Goal: Information Seeking & Learning: Learn about a topic

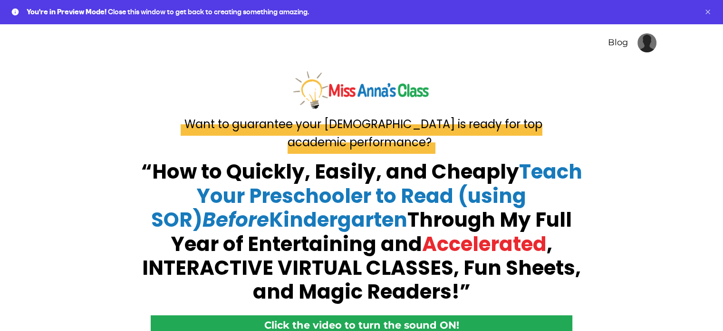
click at [709, 13] on button "Dismiss" at bounding box center [708, 12] width 8 height 8
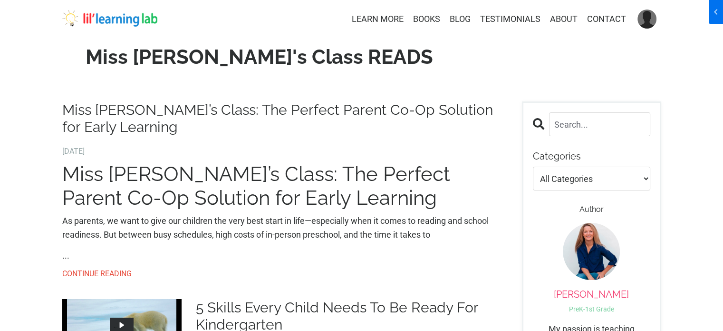
click at [118, 23] on img at bounding box center [109, 18] width 95 height 17
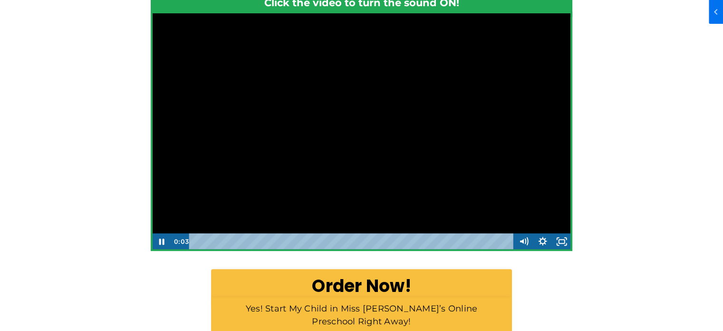
scroll to position [333, 0]
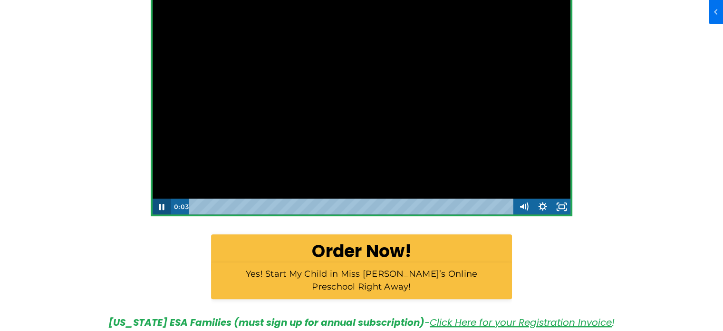
click at [160, 208] on icon "Pause" at bounding box center [161, 207] width 5 height 6
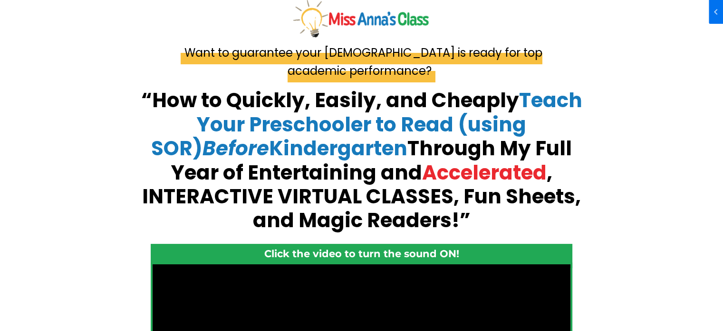
scroll to position [0, 0]
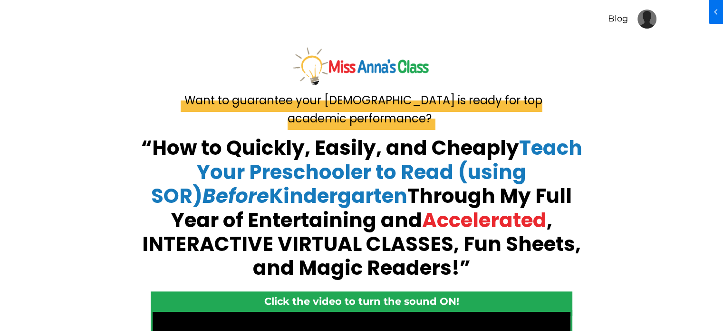
click at [137, 81] on div at bounding box center [361, 66] width 613 height 56
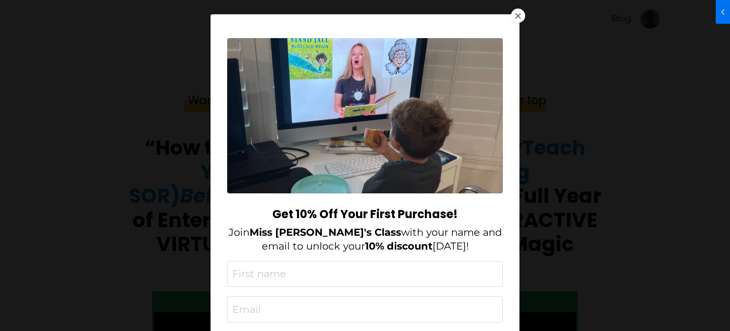
click at [519, 18] on div at bounding box center [518, 16] width 14 height 14
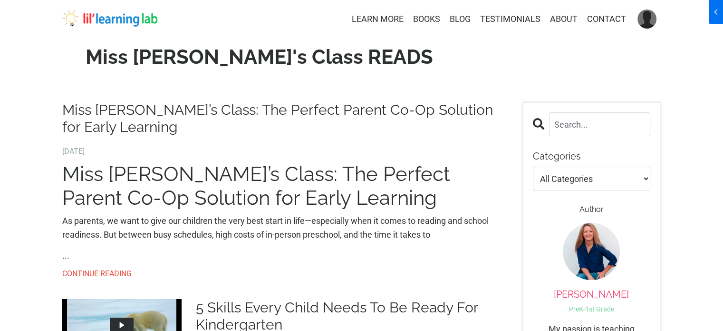
click at [110, 19] on img at bounding box center [109, 18] width 95 height 17
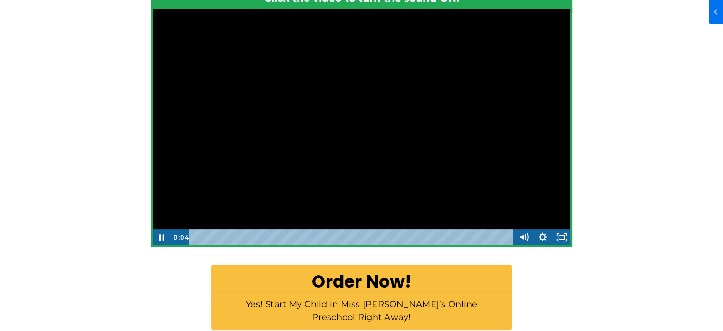
scroll to position [380, 0]
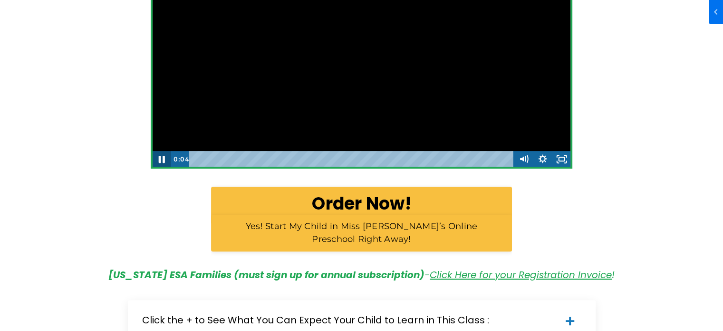
click at [154, 159] on icon "Pause" at bounding box center [161, 158] width 23 height 19
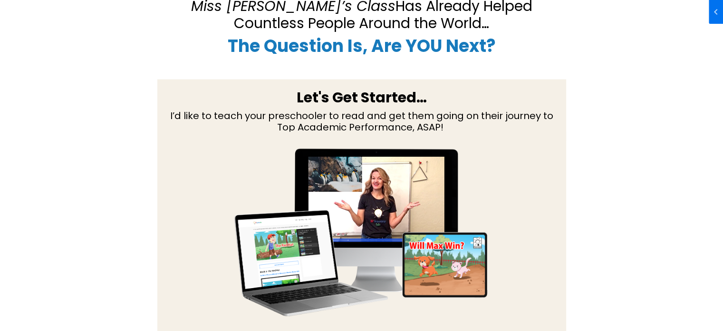
scroll to position [1855, 0]
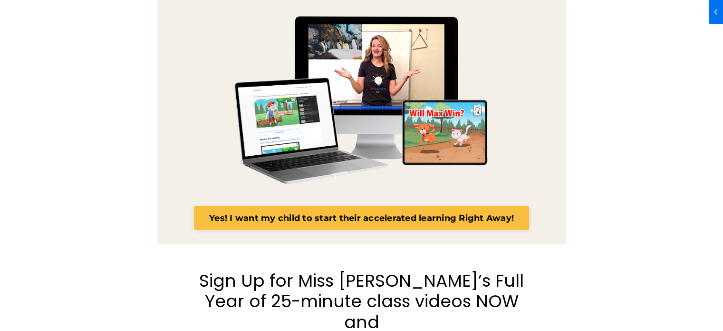
click at [97, 139] on div "As You Can See… Miss Anna’s Class Has Already Helped Countless People Around th…" at bounding box center [361, 38] width 613 height 409
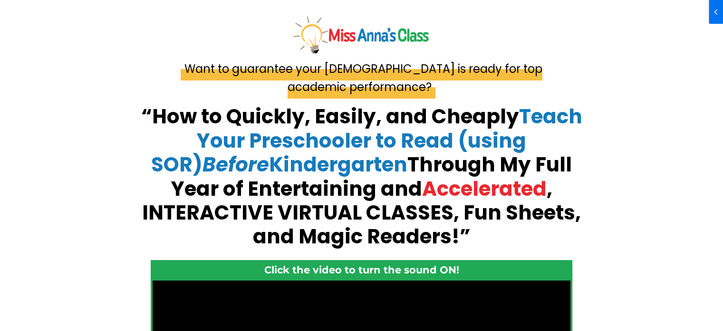
scroll to position [0, 0]
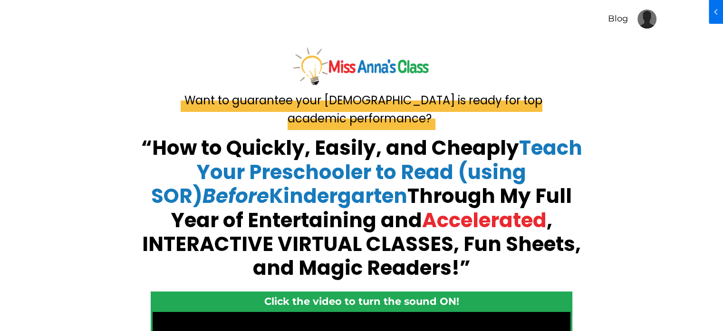
click at [616, 19] on link "Blog" at bounding box center [618, 19] width 20 height 12
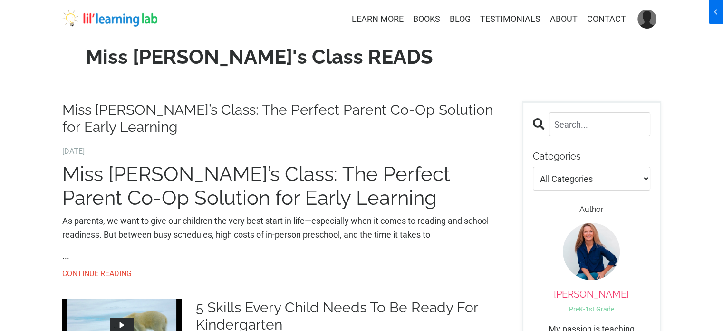
click at [103, 13] on img at bounding box center [109, 18] width 95 height 17
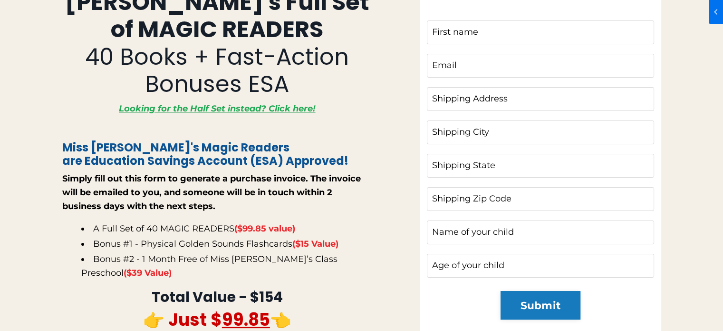
scroll to position [95, 0]
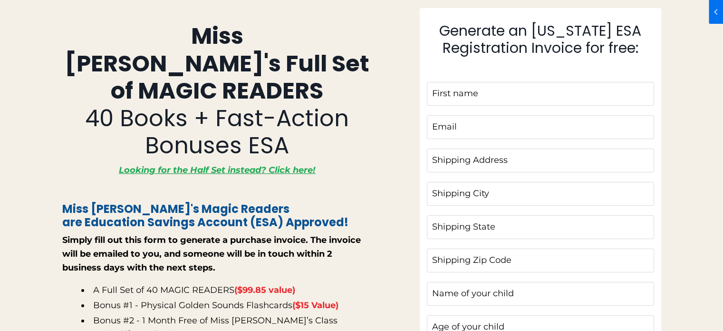
click at [39, 115] on div at bounding box center [361, 228] width 723 height 503
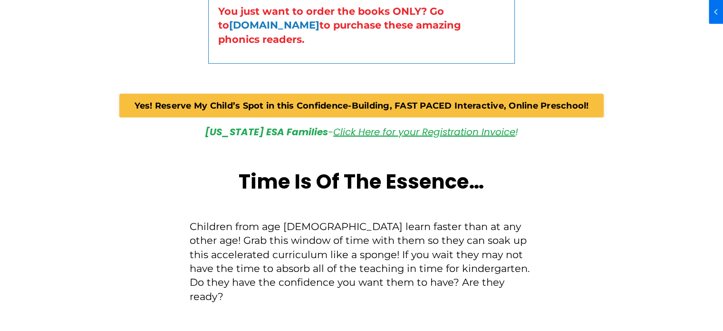
scroll to position [2701, 0]
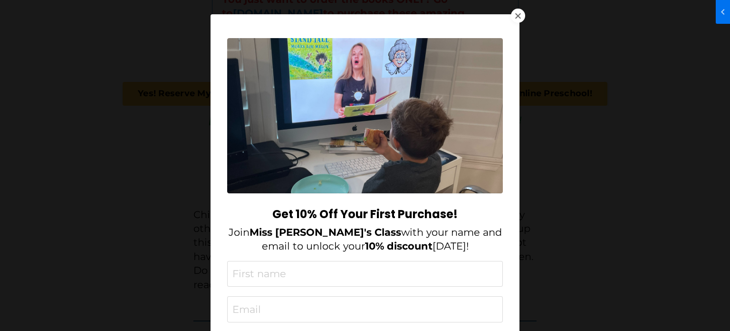
click at [517, 17] on div at bounding box center [519, 16] width 6 height 6
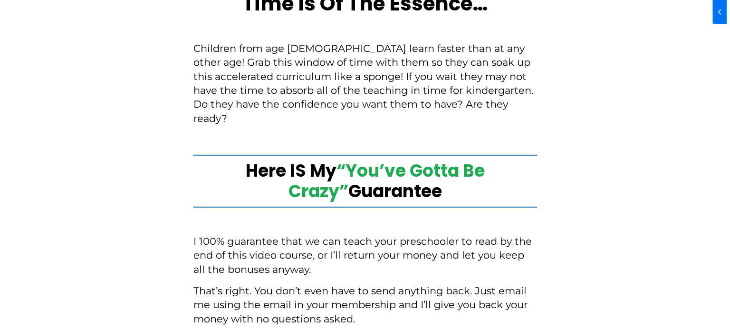
scroll to position [2939, 0]
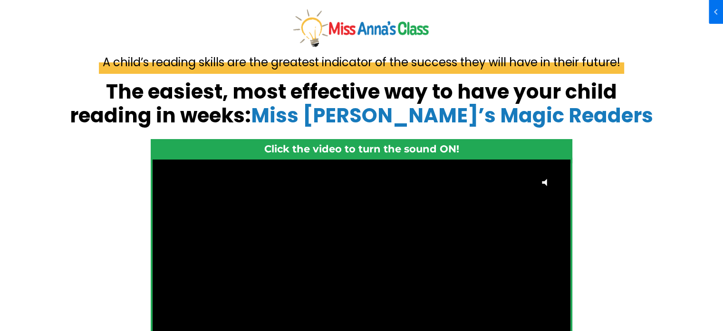
click at [44, 169] on div "A child’s reading skills are the greatest indicator of the success they will ha…" at bounding box center [361, 282] width 723 height 452
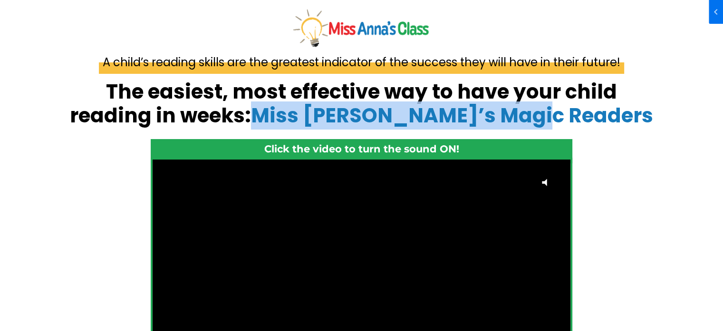
drag, startPoint x: 320, startPoint y: 114, endPoint x: 314, endPoint y: 43, distance: 71.1
click at [603, 114] on h1 "The easiest, most effective way to have your child reading in weeks: Miss [PERS…" at bounding box center [362, 104] width 589 height 48
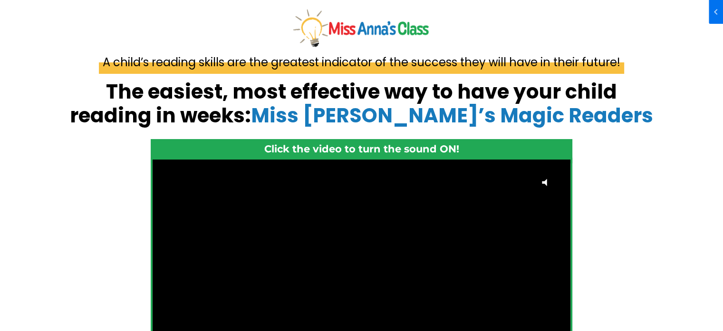
click at [31, 75] on div "A child’s reading skills are the greatest indicator of the success they will ha…" at bounding box center [361, 71] width 709 height 36
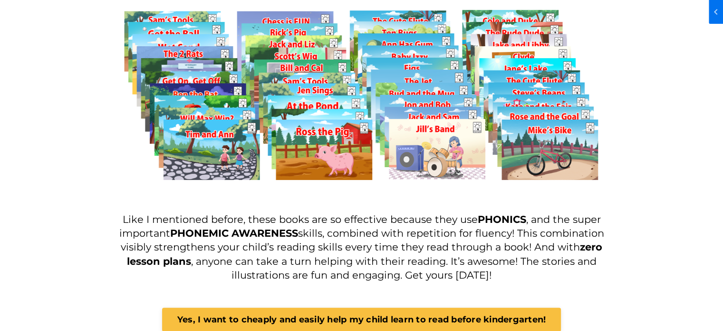
scroll to position [476, 0]
